Goal: Transaction & Acquisition: Purchase product/service

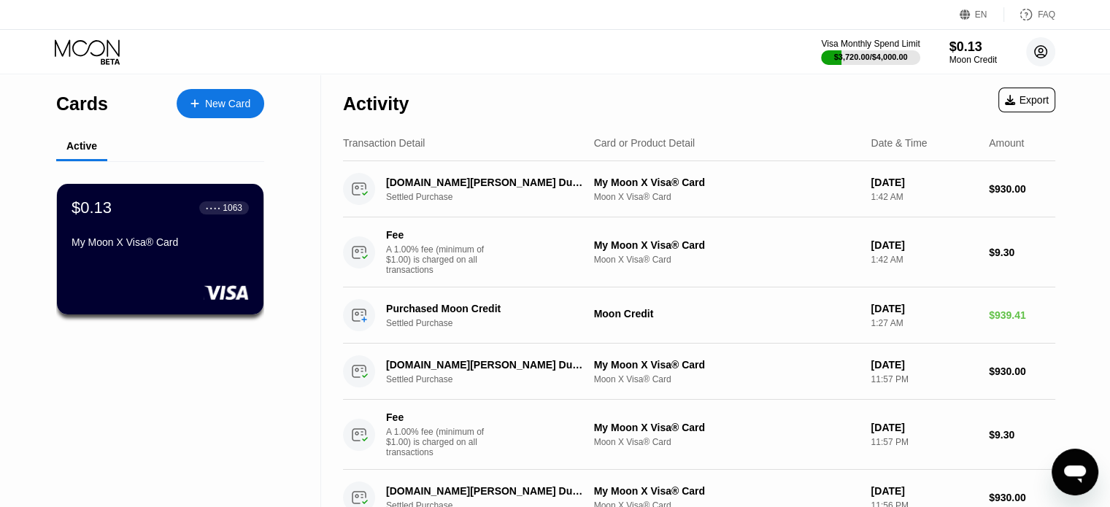
click at [1043, 52] on circle at bounding box center [1040, 51] width 29 height 29
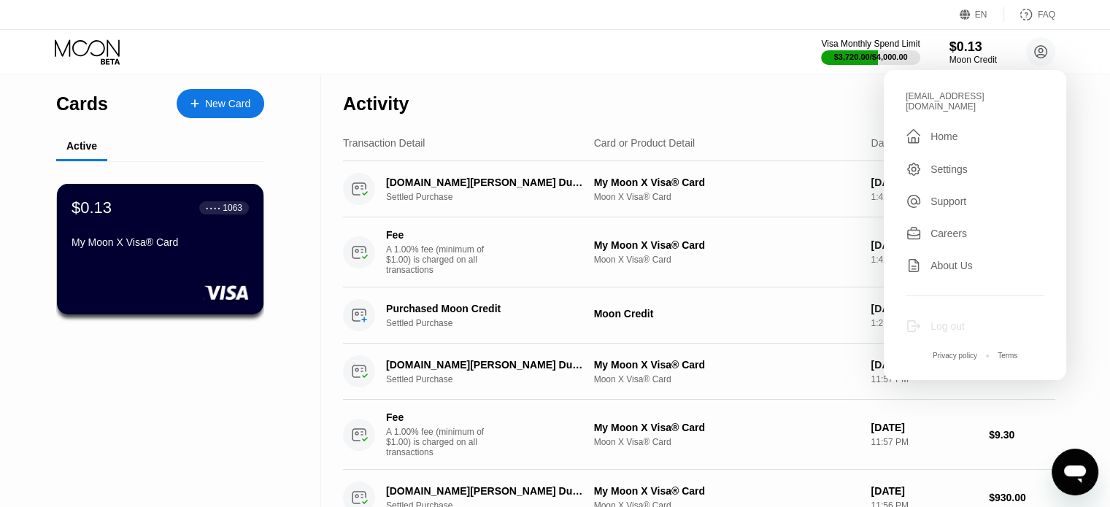
click at [939, 320] on div "Log out" at bounding box center [947, 326] width 34 height 12
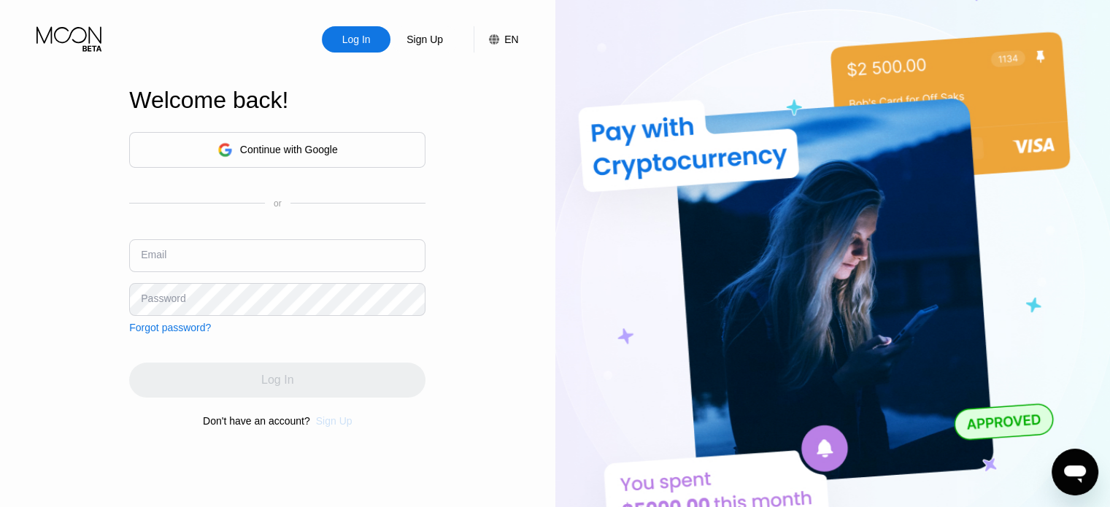
click at [341, 424] on div "Sign Up" at bounding box center [334, 421] width 36 height 12
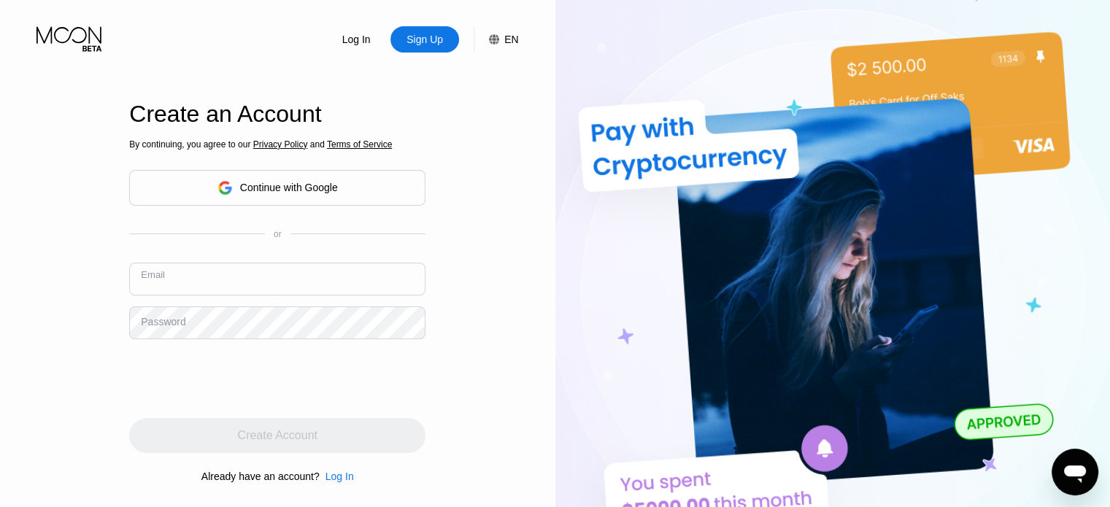
click at [240, 291] on input "text" at bounding box center [277, 279] width 296 height 33
click at [232, 282] on input "text" at bounding box center [277, 279] width 296 height 33
paste input "modrenmbv01"
click at [232, 282] on input "modrenmbv01" at bounding box center [277, 279] width 296 height 33
type input "[EMAIL_ADDRESS][DOMAIN_NAME]"
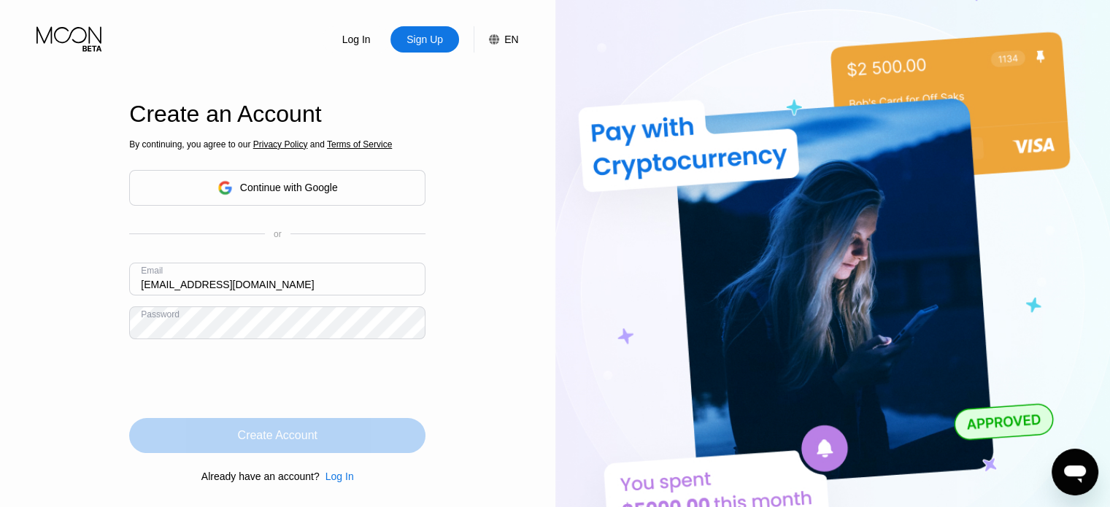
click at [272, 423] on div "Create Account" at bounding box center [277, 435] width 296 height 35
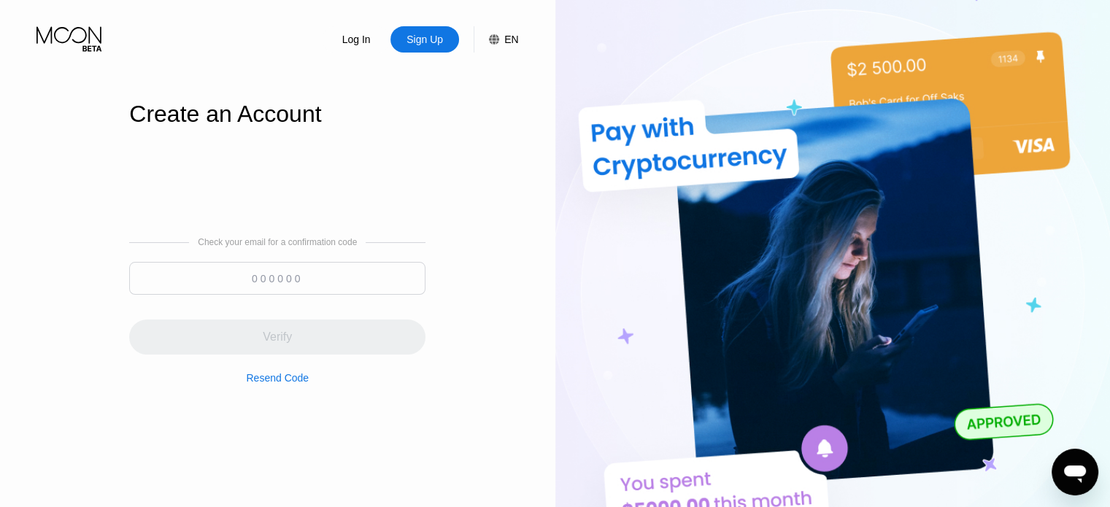
click at [293, 269] on input at bounding box center [277, 278] width 296 height 33
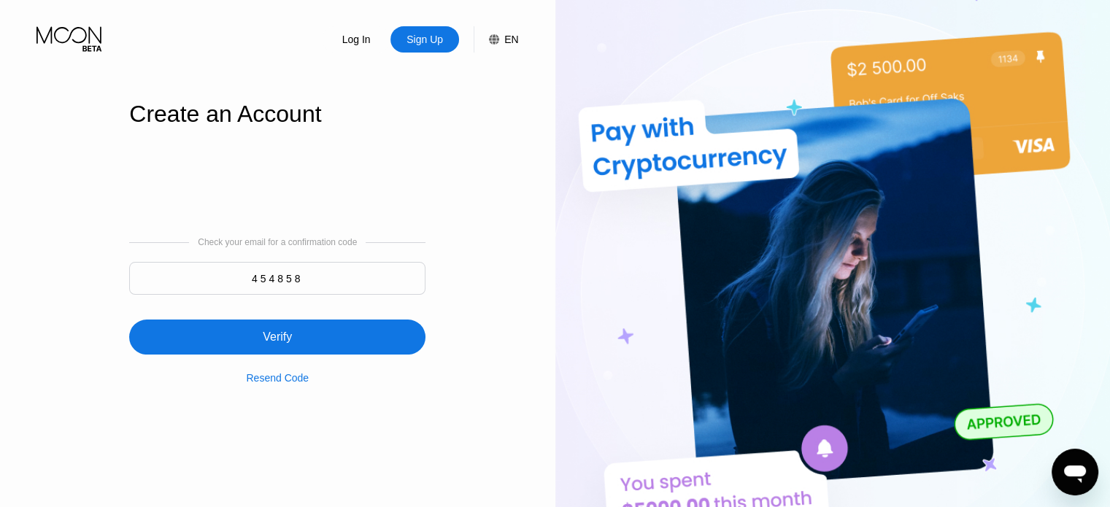
type input "454858"
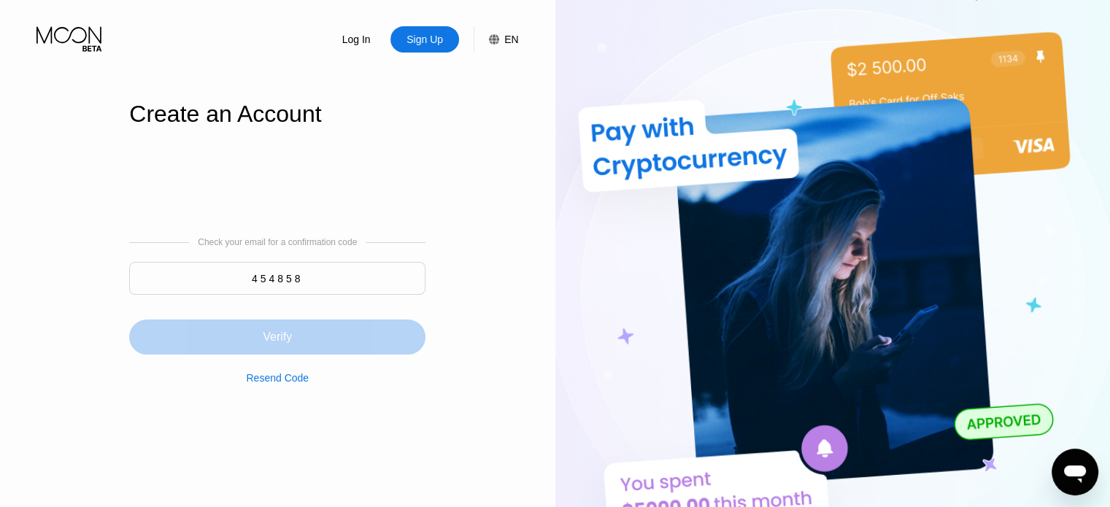
click at [260, 329] on div "Verify" at bounding box center [277, 337] width 296 height 35
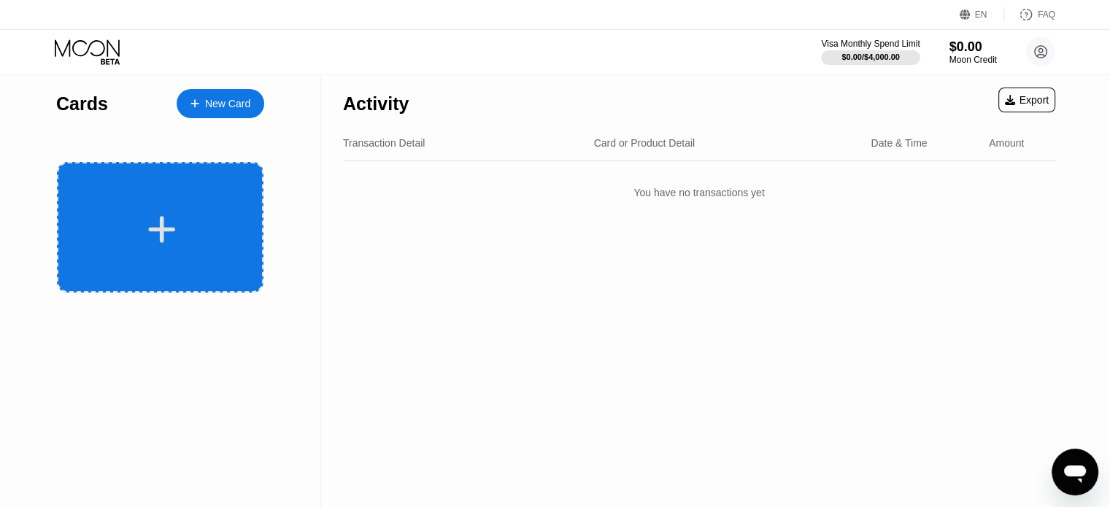
click at [190, 233] on div at bounding box center [162, 229] width 181 height 33
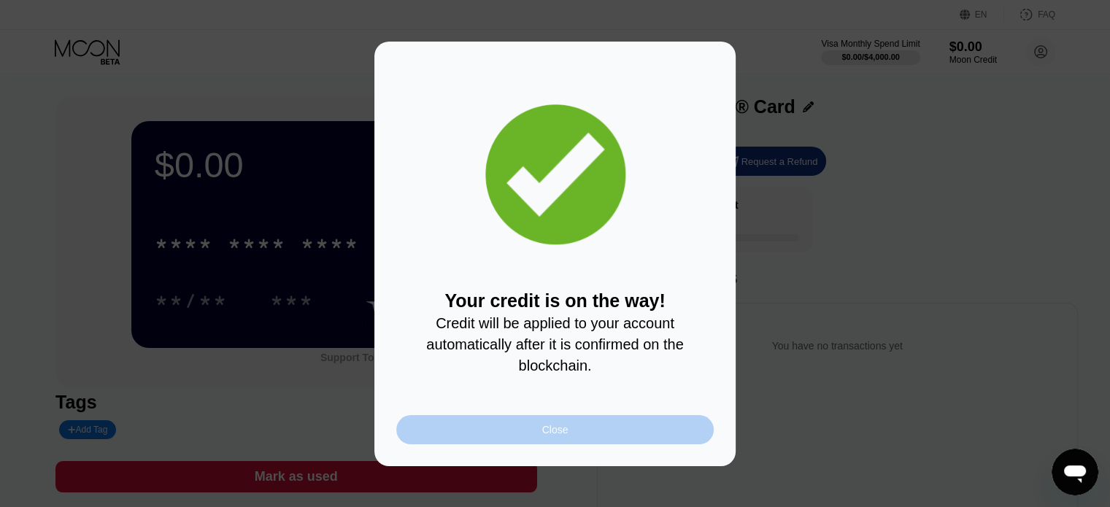
click at [528, 428] on div "Close" at bounding box center [554, 429] width 317 height 29
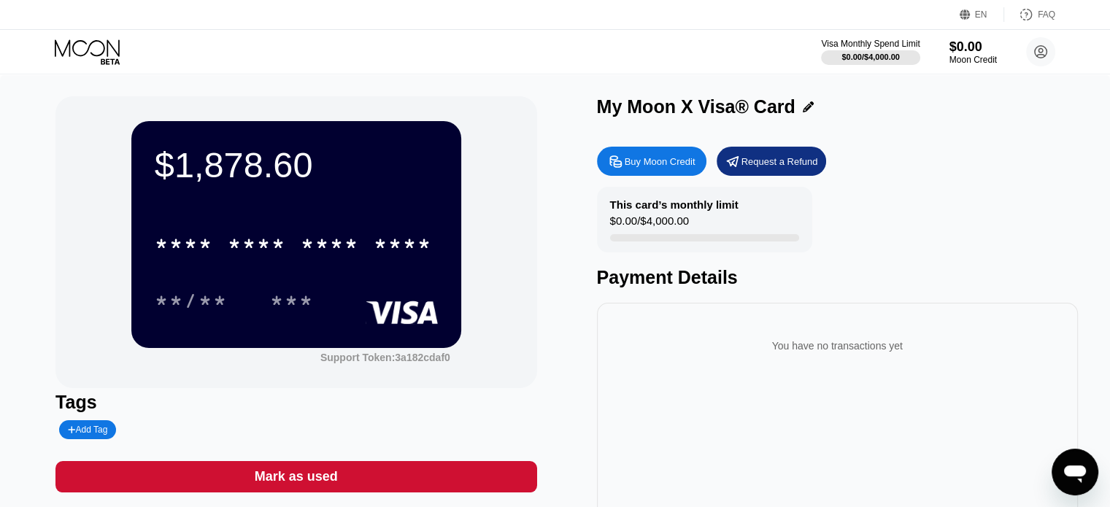
click at [296, 274] on div "* * * * * * * * * * * * **** **/** ***" at bounding box center [296, 258] width 283 height 86
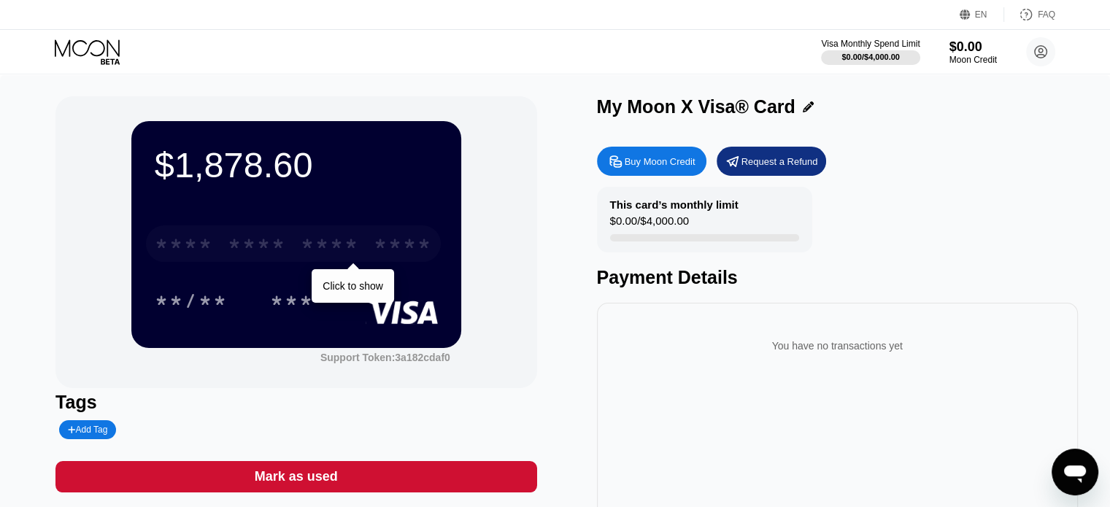
click at [262, 260] on div "* * * * * * * * * * * * ****" at bounding box center [293, 243] width 295 height 36
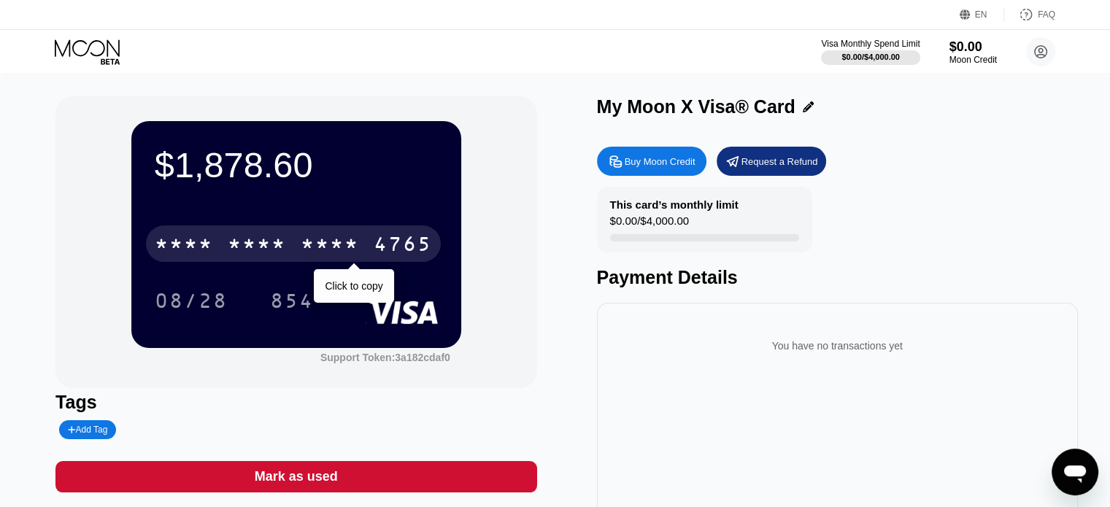
click at [318, 250] on div "* * * *" at bounding box center [330, 245] width 58 height 23
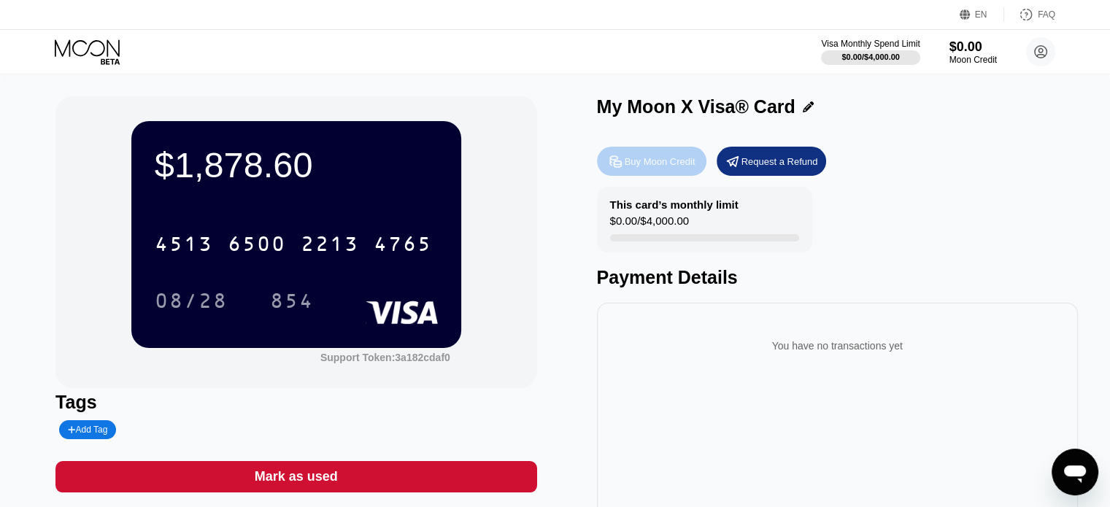
click at [627, 151] on div "Buy Moon Credit" at bounding box center [651, 161] width 109 height 29
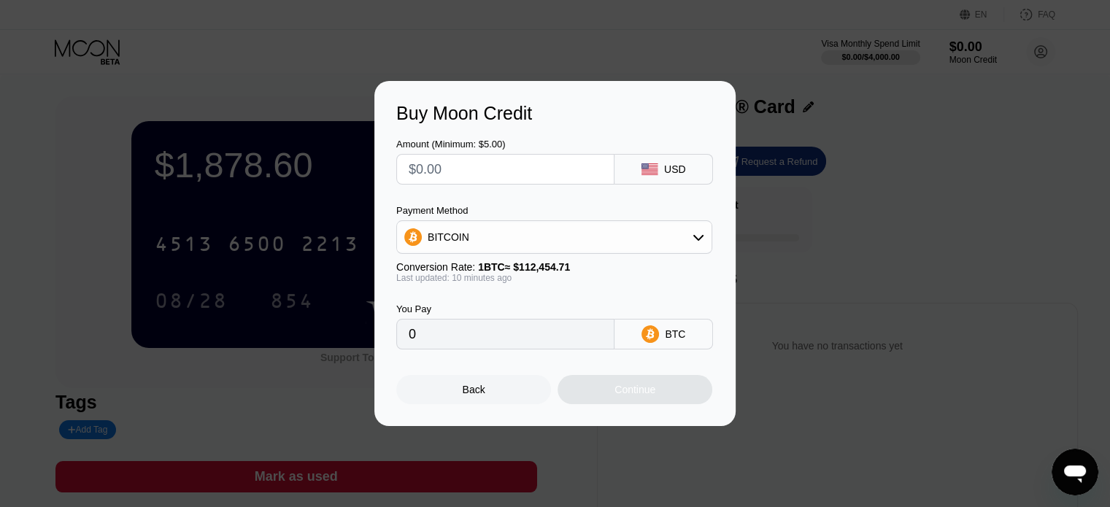
click at [497, 181] on input "text" at bounding box center [505, 169] width 193 height 29
type input "$1"
type input "0.00000890"
type input "$18"
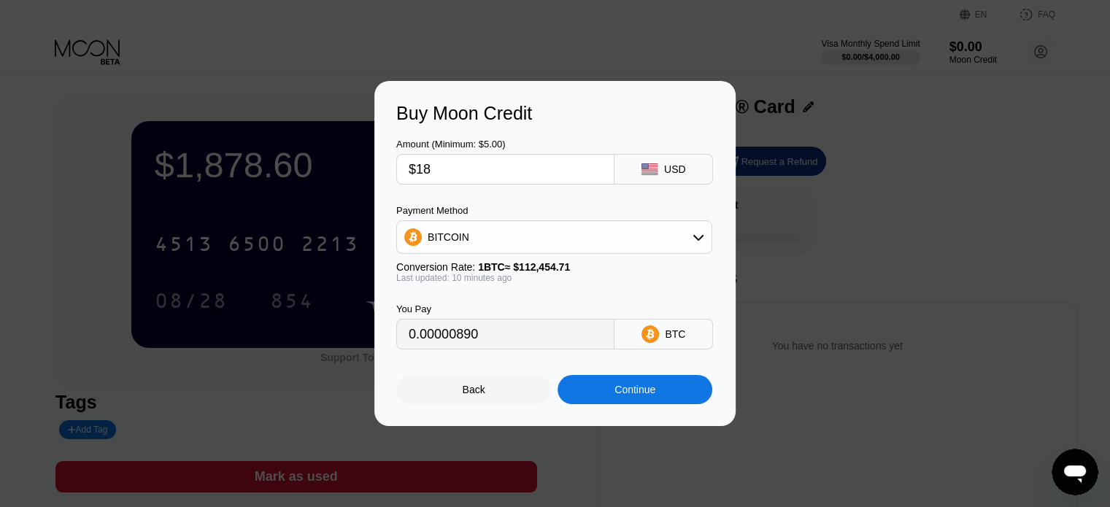
type input "0.00016007"
type input "$187"
type input "0.00166290"
type input "$1878"
type input "0.01670006"
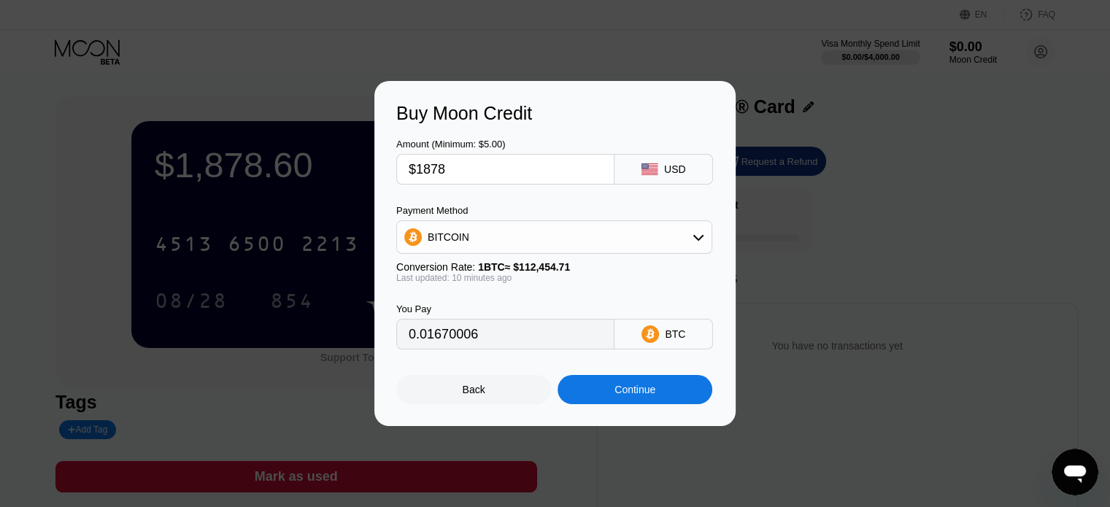
type input "$18785"
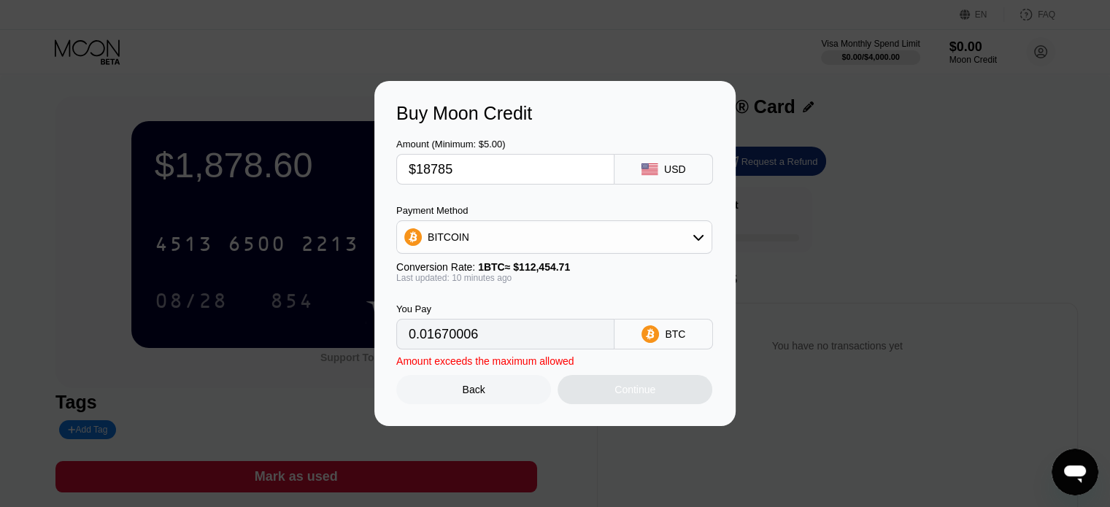
type input "0.16704504"
type input "$1878"
type input "0.01670006"
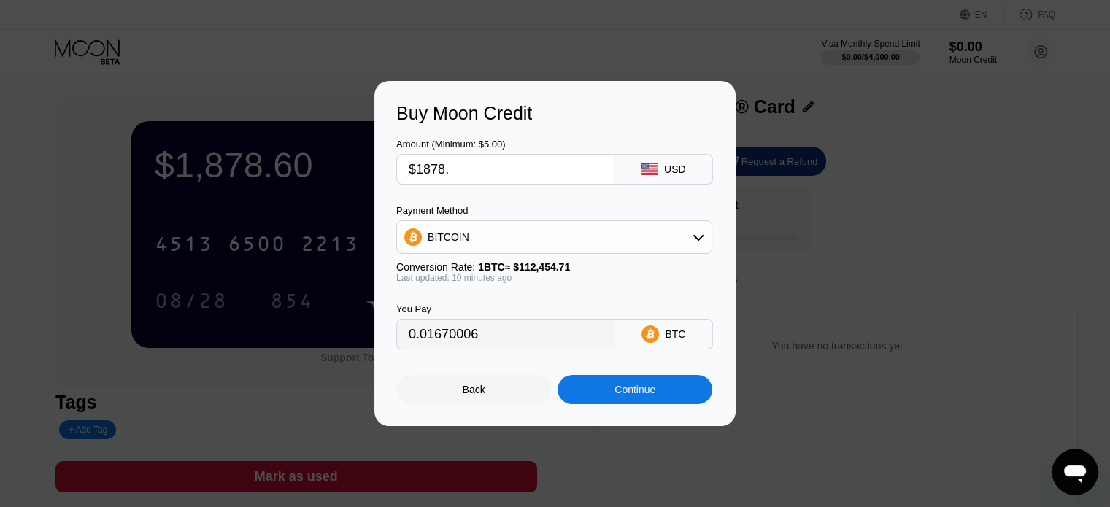
type input "$1878.8"
type input "0.01670718"
type input "$1878."
type input "0.01670006"
type input "$1878.5"
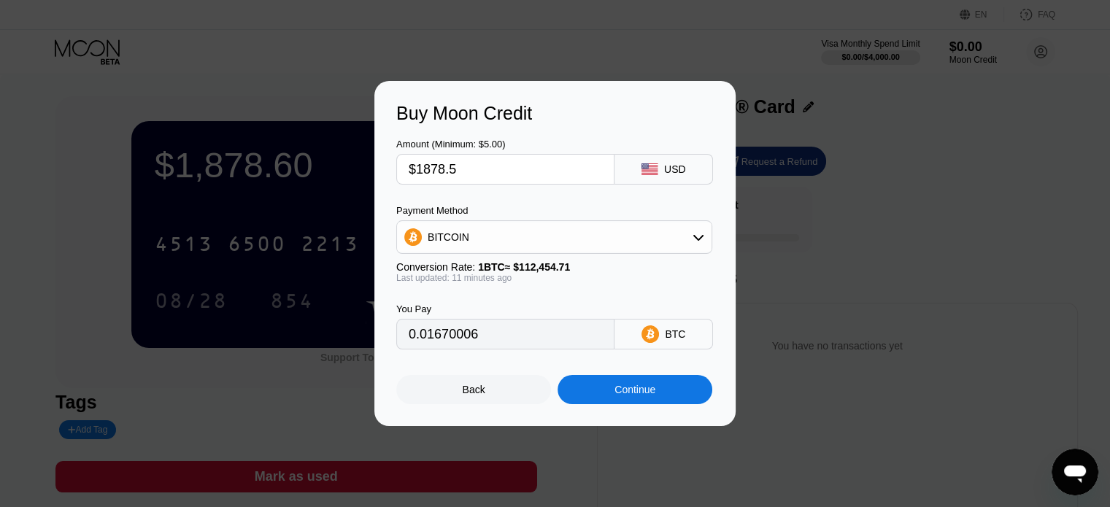
type input "0.01670451"
type input "$1878.59"
type input "0.01670531"
type input "$1878.59"
click at [536, 238] on div "BITCOIN" at bounding box center [554, 237] width 314 height 29
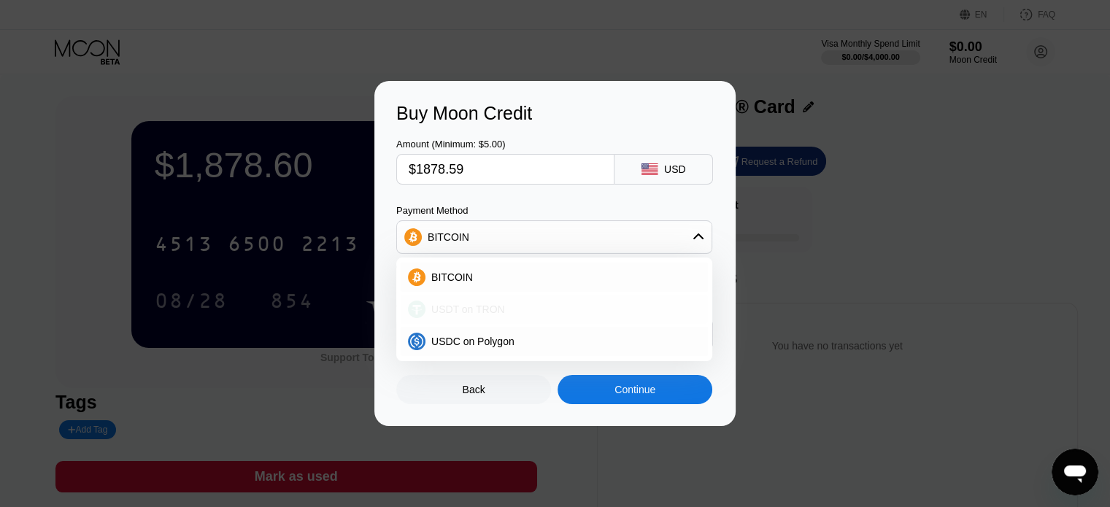
click at [522, 298] on div "USDT on TRON" at bounding box center [554, 309] width 307 height 29
type input "1897.57"
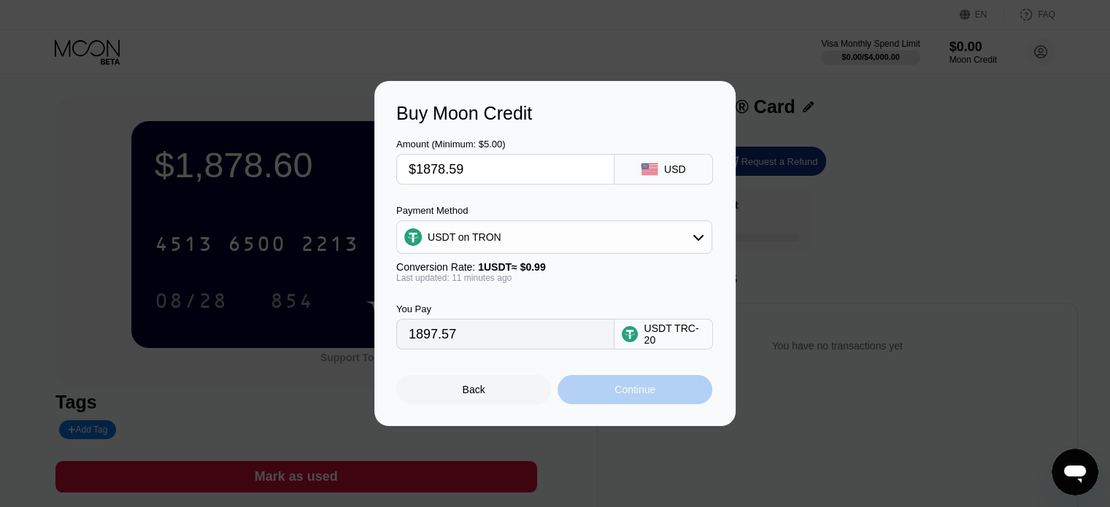
click at [605, 391] on div "Continue" at bounding box center [634, 389] width 155 height 29
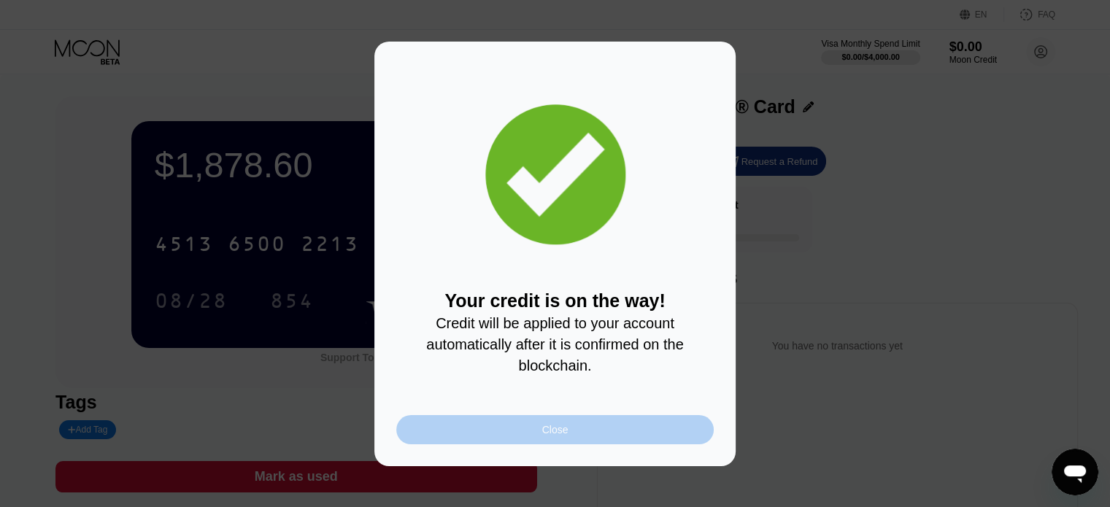
click at [546, 428] on div "Close" at bounding box center [554, 429] width 317 height 29
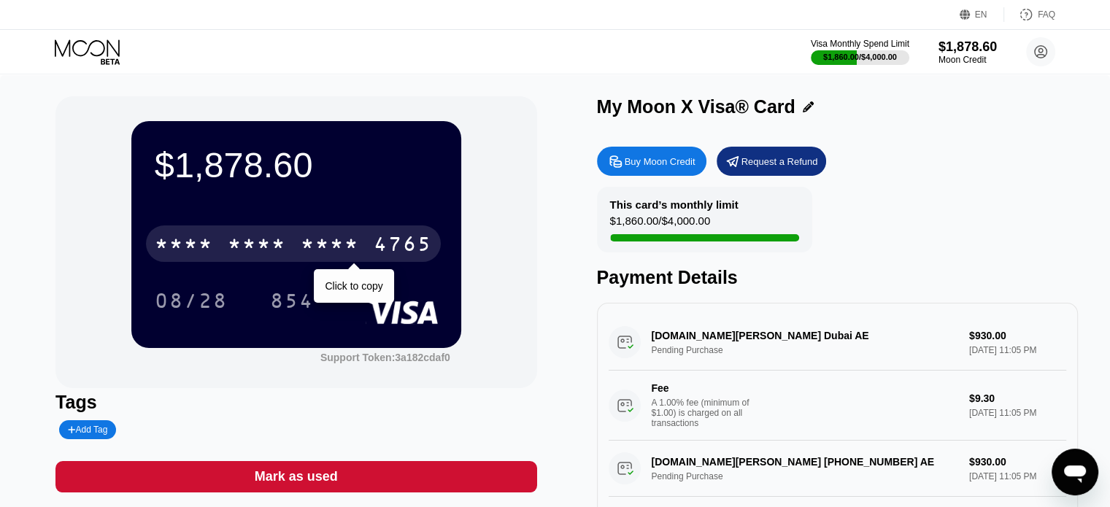
click at [250, 262] on div "* * * * * * * * * * * * 4765" at bounding box center [293, 243] width 295 height 36
